Goal: Find specific page/section: Find specific page/section

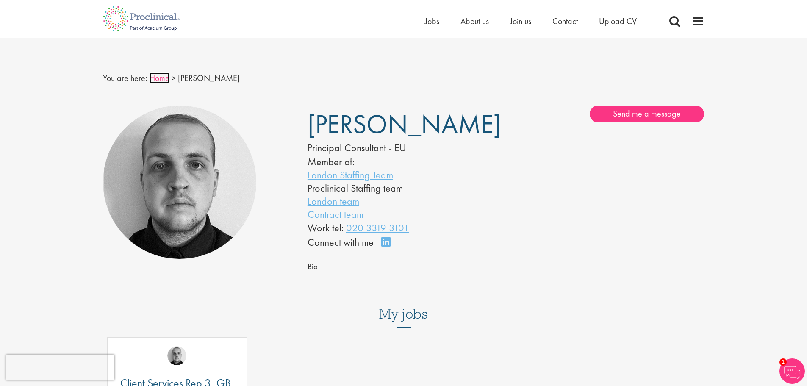
click at [156, 75] on link "Home" at bounding box center [160, 77] width 20 height 11
click at [340, 203] on link "London team" at bounding box center [334, 200] width 52 height 13
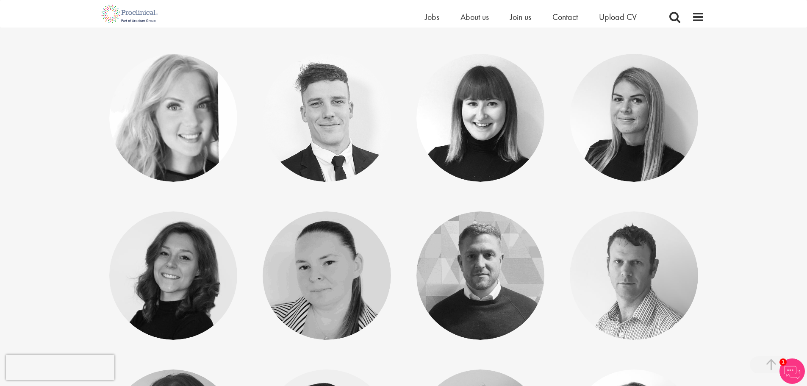
scroll to position [2321, 0]
